Goal: Communication & Community: Connect with others

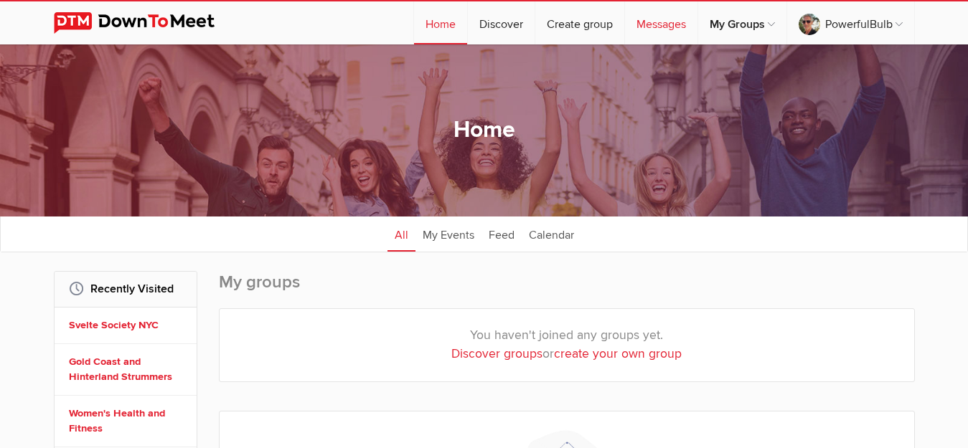
click at [643, 30] on link "Messages" at bounding box center [661, 22] width 72 height 43
